Goal: Task Accomplishment & Management: Manage account settings

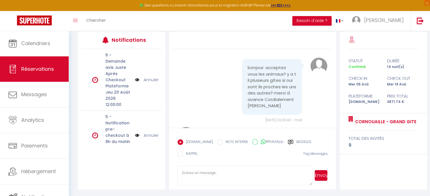
scroll to position [2369, 0]
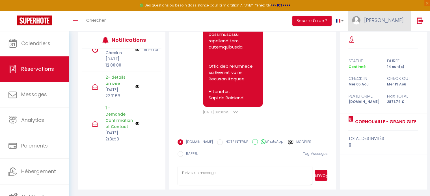
click at [393, 21] on span "[PERSON_NAME]" at bounding box center [384, 20] width 40 height 7
click at [392, 38] on link "Paramètres" at bounding box center [388, 39] width 42 height 10
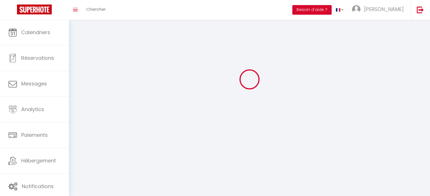
select select "fr"
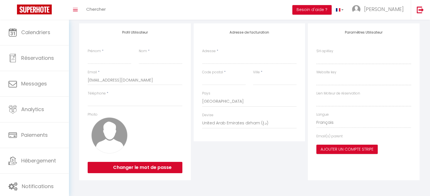
type input "[PERSON_NAME]"
type input "MAMIAS"
type input "0649118014"
type input "Coat [PERSON_NAME]"
type input "22780"
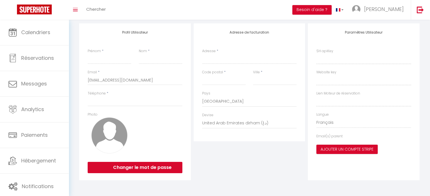
type input "PLOUNERIN"
select select "28"
type input "NuLhD1FSpFbE9NltI1vPryHzf"
type input "wB76rnoFxbDXVmJEZj32YHpNm"
type input "[URL][DOMAIN_NAME]"
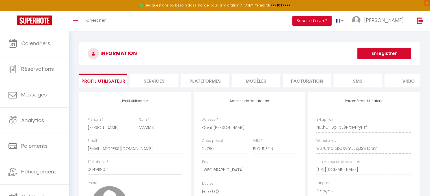
click at [213, 83] on li "Plateformes" at bounding box center [205, 81] width 48 height 14
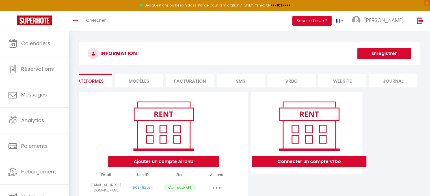
scroll to position [0, 118]
click at [332, 78] on li "website" at bounding box center [342, 81] width 48 height 14
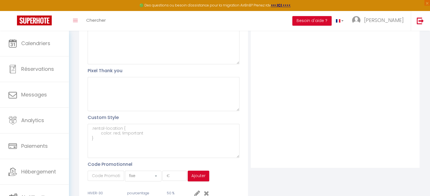
scroll to position [251, 0]
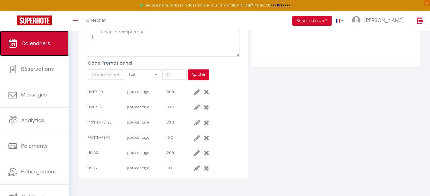
click at [38, 44] on span "Calendriers" at bounding box center [35, 43] width 29 height 7
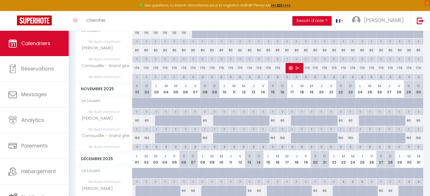
scroll to position [141, 0]
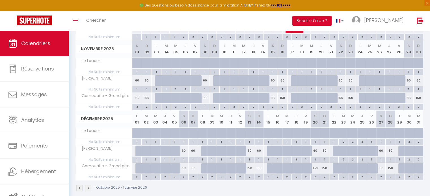
click at [324, 124] on th "D 21" at bounding box center [324, 119] width 9 height 17
click at [326, 166] on div "150" at bounding box center [324, 168] width 9 height 10
type input "150"
type input "Dim 21 Décembre 2025"
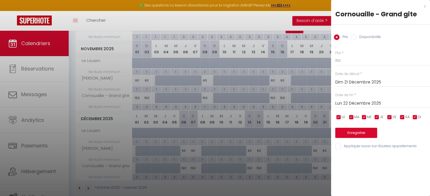
click at [352, 101] on input "Lun 22 Décembre 2025" at bounding box center [382, 103] width 95 height 7
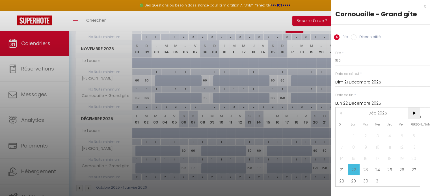
click at [414, 113] on span ">" at bounding box center [414, 113] width 12 height 11
click at [413, 137] on span "3" at bounding box center [414, 135] width 12 height 11
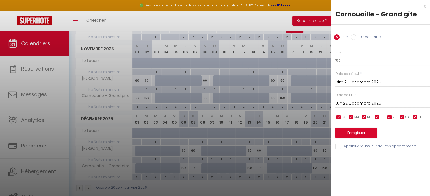
type input "[DATE]"
click at [355, 38] on input "Disponibilité" at bounding box center [354, 37] width 6 height 6
radio input "true"
radio input "false"
click at [346, 131] on button "Enregistrer" at bounding box center [356, 134] width 42 height 10
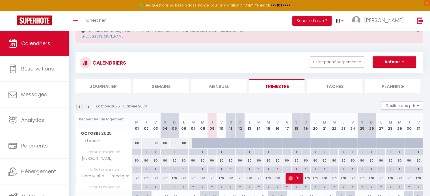
scroll to position [0, 0]
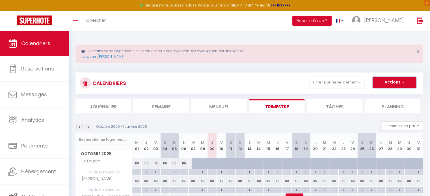
click at [403, 82] on span "button" at bounding box center [402, 82] width 3 height 6
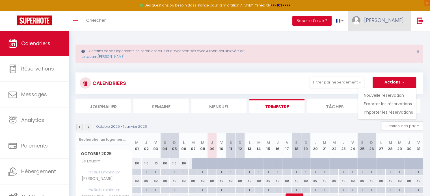
click at [395, 22] on span "[PERSON_NAME]" at bounding box center [384, 20] width 40 height 7
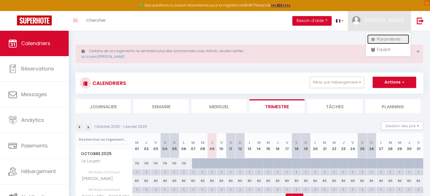
click at [383, 36] on link "Paramètres" at bounding box center [388, 39] width 42 height 10
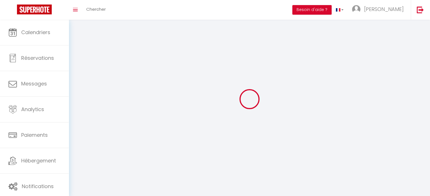
type input "[PERSON_NAME]"
type input "MAMIAS"
type input "0649118014"
type input "Coat [PERSON_NAME]"
type input "22780"
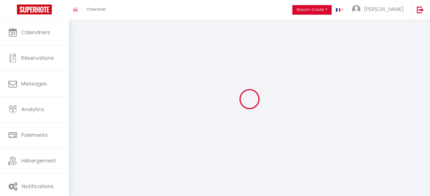
type input "PLOUNERIN"
type input "NuLhD1FSpFbE9NltI1vPryHzf"
type input "wB76rnoFxbDXVmJEZj32YHpNm"
select select "28"
select select "fr"
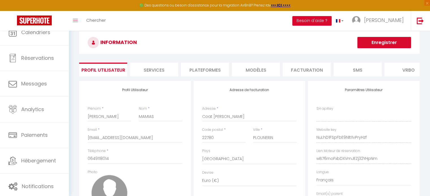
type input "NuLhD1FSpFbE9NltI1vPryHzf"
type input "wB76rnoFxbDXVmJEZj32YHpNm"
type input "[URL][DOMAIN_NAME]"
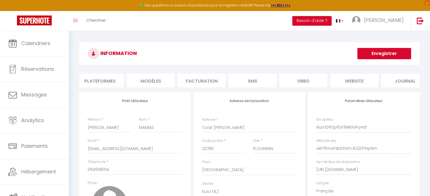
scroll to position [0, 113]
click at [354, 79] on li "website" at bounding box center [346, 81] width 48 height 14
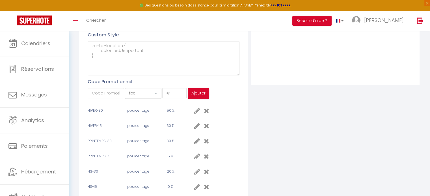
scroll to position [251, 0]
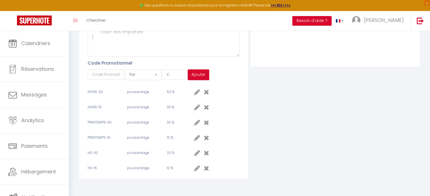
click at [223, 158] on div "Profil Utilisateur Pixel head Pixel body Pixel Thank you Custom Style Code Prom…" at bounding box center [163, 13] width 169 height 332
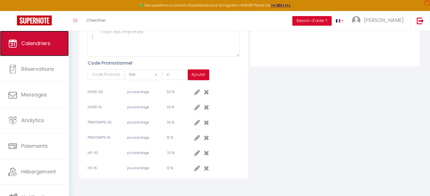
click at [28, 41] on span "Calendriers" at bounding box center [35, 43] width 29 height 7
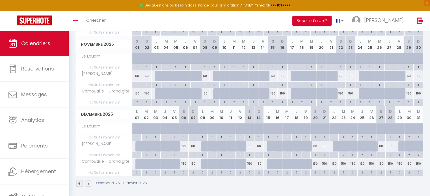
scroll to position [148, 0]
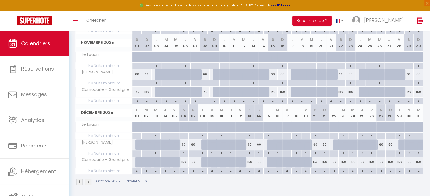
click at [334, 161] on div "150" at bounding box center [333, 162] width 9 height 10
type input "150"
type input "Lun 22 Décembre 2025"
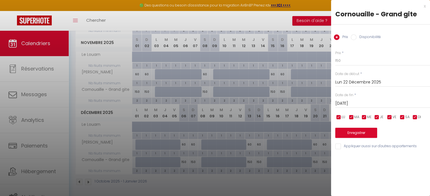
click at [369, 104] on input "[DATE]" at bounding box center [382, 103] width 95 height 7
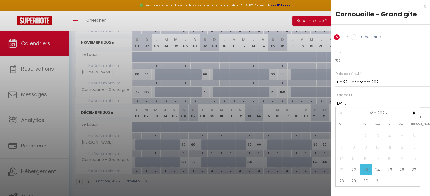
click at [418, 170] on span "27" at bounding box center [414, 169] width 12 height 11
type input "[DATE]"
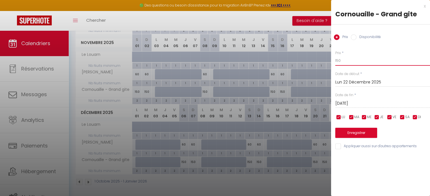
click at [356, 64] on input "150" at bounding box center [382, 61] width 95 height 10
click at [370, 37] on label "Disponibilité" at bounding box center [368, 37] width 24 height 6
click at [356, 37] on input "Disponibilité" at bounding box center [354, 37] width 6 height 6
radio input "true"
radio input "false"
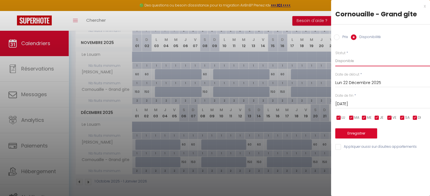
click at [357, 57] on select "Disponible Indisponible" at bounding box center [382, 61] width 95 height 11
click at [352, 83] on input "Lun 22 Décembre 2025" at bounding box center [382, 82] width 95 height 7
click at [356, 61] on select "Disponible Indisponible" at bounding box center [382, 61] width 95 height 11
click at [401, 35] on div "Prix Disponibilité" at bounding box center [380, 34] width 99 height 19
click at [350, 61] on select "Disponible Indisponible" at bounding box center [382, 61] width 95 height 11
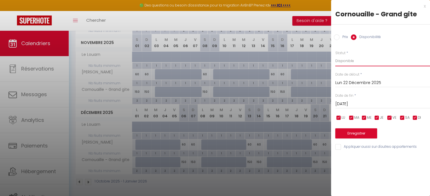
select select "0"
click at [335, 56] on select "Disponible Indisponible" at bounding box center [382, 61] width 95 height 11
click at [352, 132] on button "Enregistrer" at bounding box center [356, 134] width 42 height 10
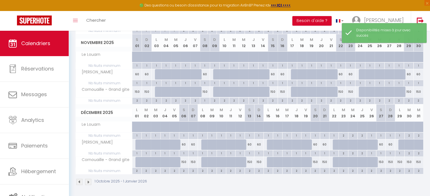
click at [401, 161] on div "150" at bounding box center [399, 162] width 9 height 10
select select "1"
type input "Lun 29 Décembre 2025"
type input "[DATE]"
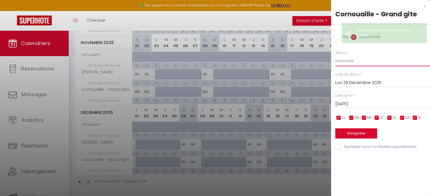
click at [355, 57] on select "Disponible Indisponible" at bounding box center [382, 61] width 95 height 11
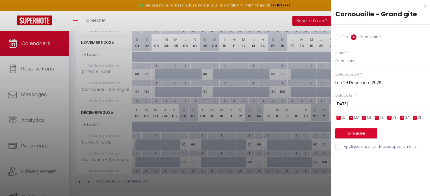
select select "0"
click at [335, 56] on select "Disponible Indisponible" at bounding box center [382, 61] width 95 height 11
click at [360, 103] on input "[DATE]" at bounding box center [382, 104] width 95 height 7
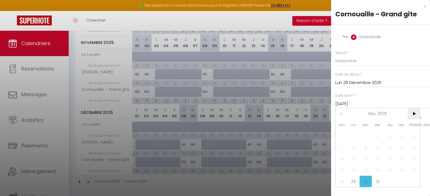
click at [412, 114] on span ">" at bounding box center [414, 113] width 12 height 11
click at [412, 138] on span "3" at bounding box center [414, 136] width 12 height 11
type input "[DATE]"
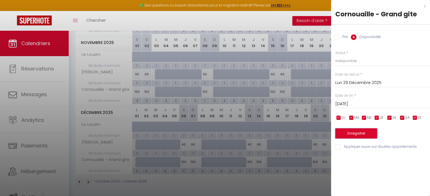
click at [364, 133] on button "Enregistrer" at bounding box center [356, 134] width 42 height 10
